Goal: Complete application form

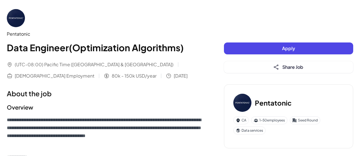
click at [265, 50] on button "Apply" at bounding box center [288, 49] width 129 height 12
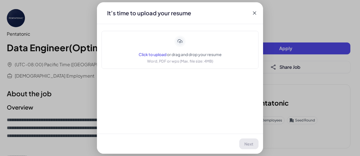
scroll to position [1, 0]
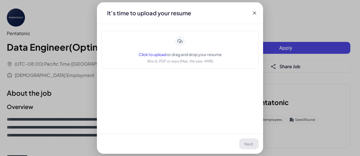
click at [161, 56] on span "Click to upload" at bounding box center [153, 54] width 28 height 5
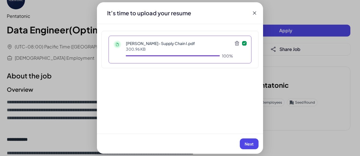
scroll to position [18, 0]
click at [247, 143] on span "Next" at bounding box center [249, 144] width 9 height 5
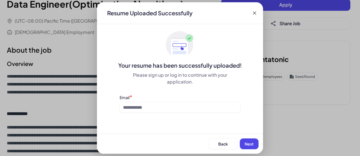
scroll to position [45, 0]
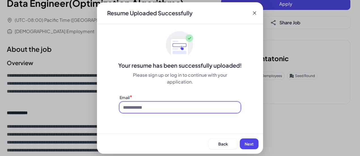
click at [168, 107] on input at bounding box center [180, 107] width 121 height 11
type input "**********"
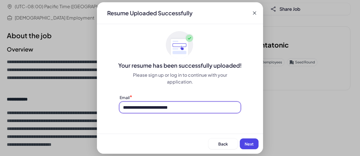
scroll to position [58, 0]
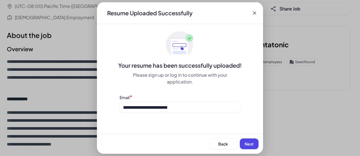
click at [246, 145] on span "Next" at bounding box center [249, 144] width 9 height 5
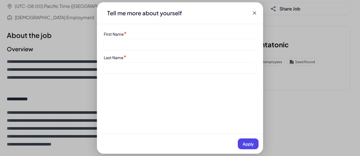
scroll to position [66, 0]
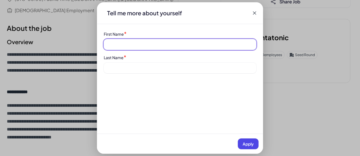
click at [169, 44] on input at bounding box center [180, 44] width 153 height 11
click at [157, 45] on input at bounding box center [180, 44] width 153 height 11
click at [144, 42] on input at bounding box center [180, 44] width 153 height 11
click at [145, 46] on input at bounding box center [180, 44] width 153 height 11
type input "******"
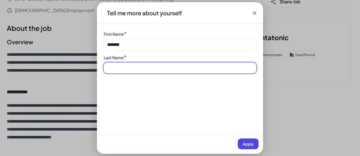
click at [143, 69] on input at bounding box center [180, 68] width 153 height 11
type input "*******"
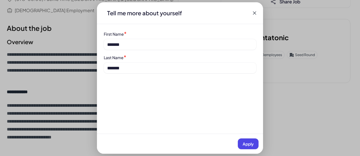
click at [248, 146] on span "Apply" at bounding box center [248, 144] width 11 height 5
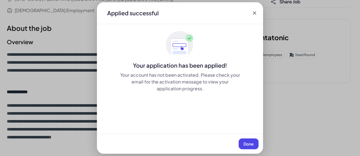
click at [248, 146] on span "Done" at bounding box center [249, 144] width 10 height 5
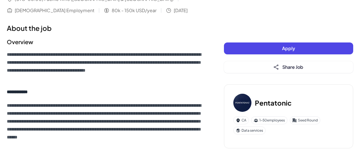
click at [263, 50] on button "Apply" at bounding box center [288, 49] width 129 height 12
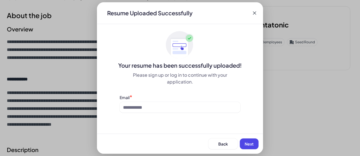
scroll to position [79, 0]
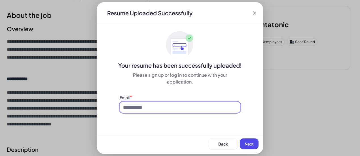
click at [188, 111] on input at bounding box center [180, 107] width 121 height 11
type input "**********"
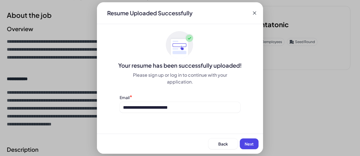
click at [250, 142] on span "Next" at bounding box center [249, 144] width 9 height 5
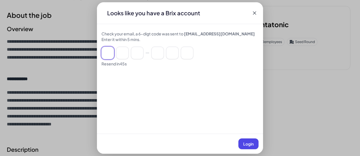
click at [106, 47] on input at bounding box center [108, 53] width 12 height 12
paste input "******"
type input "*"
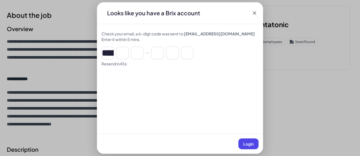
type input "*"
click at [254, 145] on button "Login" at bounding box center [249, 144] width 20 height 11
click at [245, 144] on span "Login" at bounding box center [248, 144] width 10 height 5
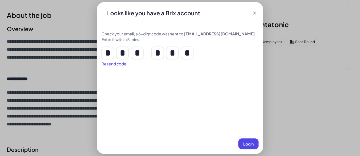
click at [112, 64] on div "Resend code" at bounding box center [180, 64] width 157 height 6
click at [107, 54] on input "*" at bounding box center [108, 53] width 12 height 12
paste input "*****"
type input "*"
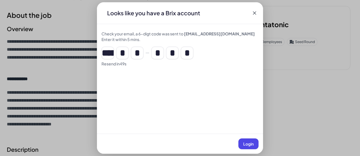
type input "*"
click at [248, 147] on button "Login" at bounding box center [249, 144] width 20 height 11
